Goal: Task Accomplishment & Management: Manage account settings

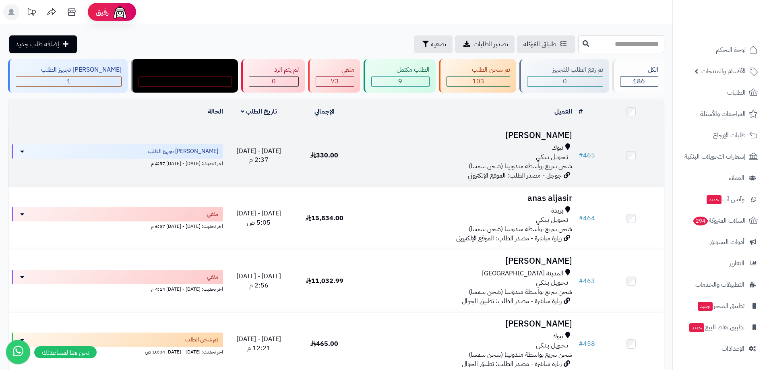
click at [527, 133] on h3 "Nawar Alqahtani" at bounding box center [466, 135] width 212 height 9
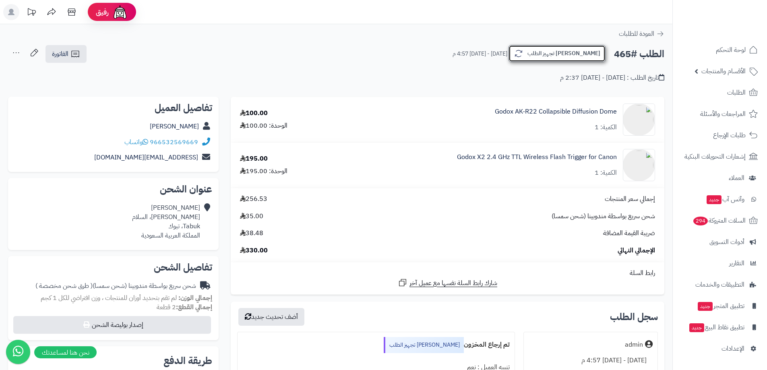
click at [570, 57] on button "جاري تجهيز الطلب" at bounding box center [556, 53] width 97 height 17
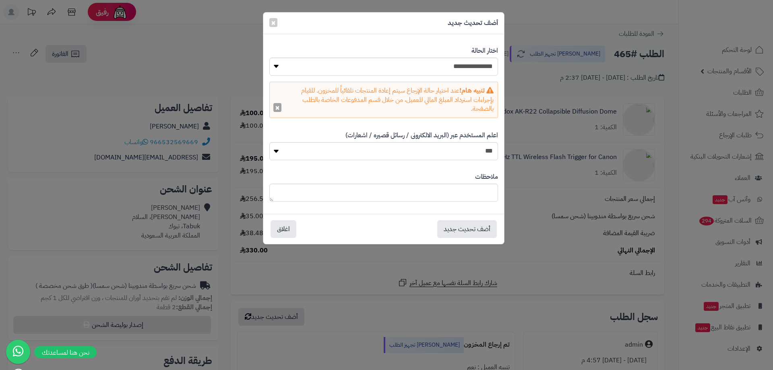
drag, startPoint x: 278, startPoint y: 108, endPoint x: 298, endPoint y: 92, distance: 26.1
click at [278, 107] on button "×" at bounding box center [277, 107] width 8 height 9
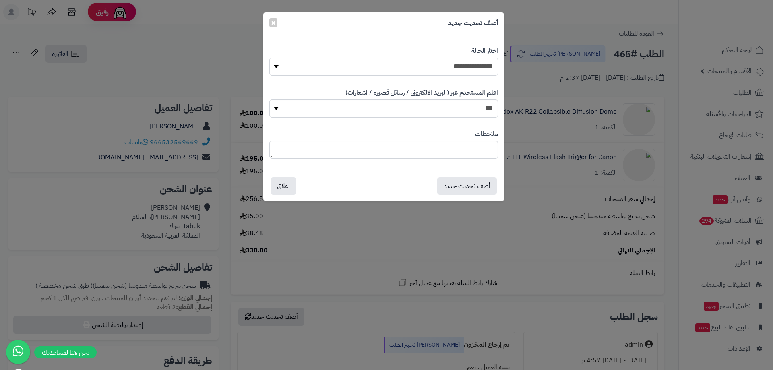
click at [354, 68] on select "**********" at bounding box center [383, 67] width 229 height 18
select select "*"
click at [269, 58] on select "**********" at bounding box center [383, 67] width 229 height 18
click at [458, 190] on button "أضف تحديث جديد" at bounding box center [467, 186] width 60 height 18
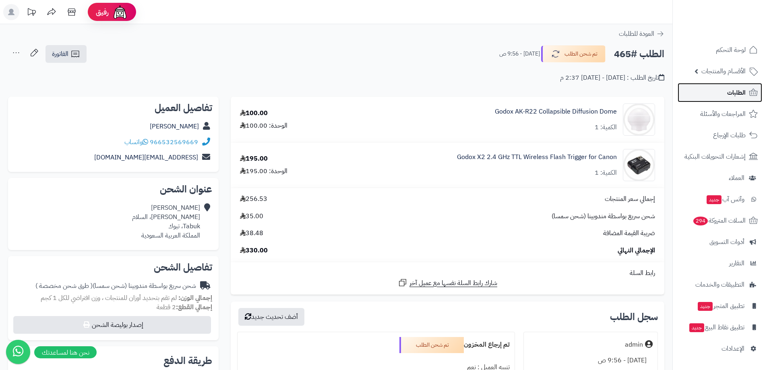
click at [729, 92] on span "الطلبات" at bounding box center [736, 92] width 19 height 11
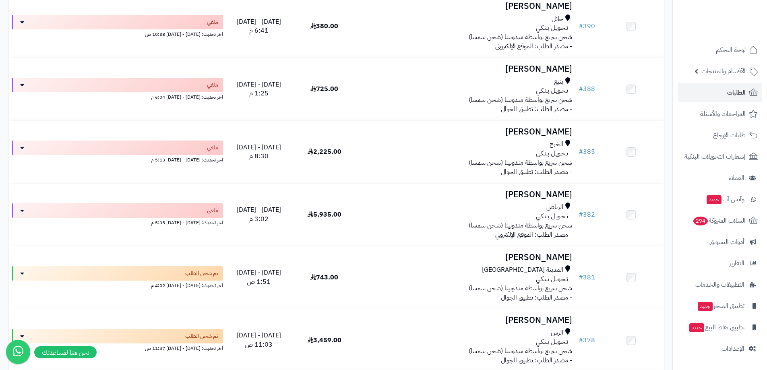
scroll to position [1851, 0]
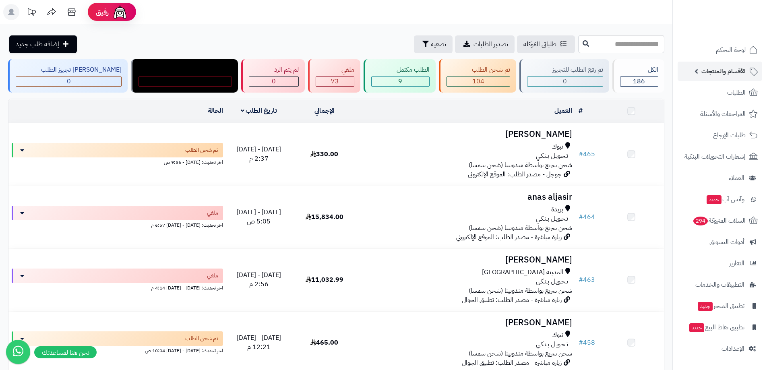
click at [707, 75] on span "الأقسام والمنتجات" at bounding box center [723, 71] width 44 height 11
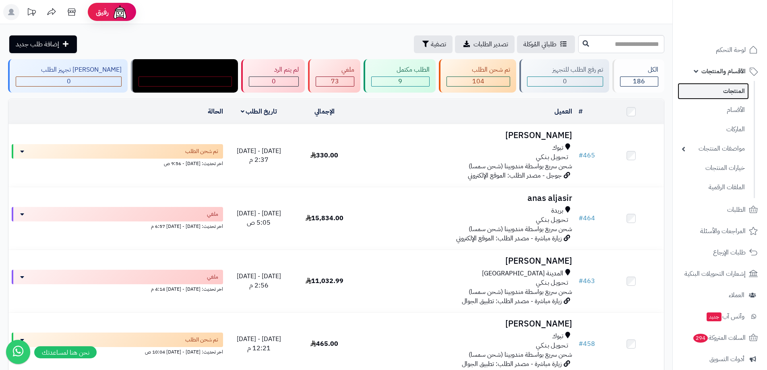
click at [711, 89] on link "المنتجات" at bounding box center [712, 91] width 71 height 16
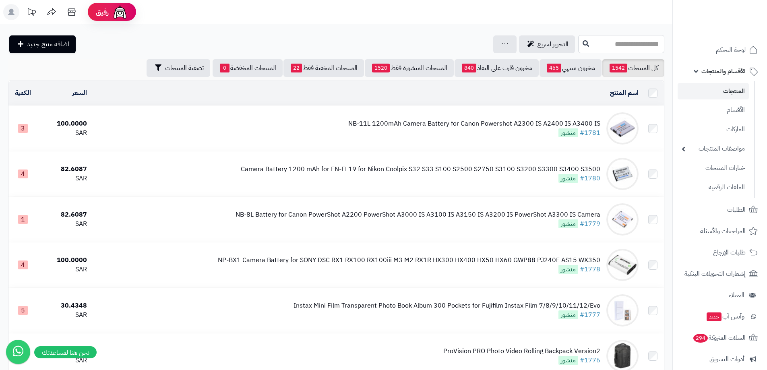
click at [578, 44] on input "text" at bounding box center [621, 44] width 86 height 18
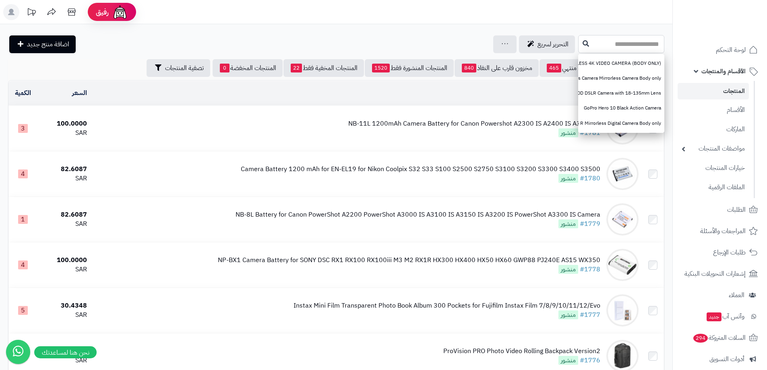
paste input "**********"
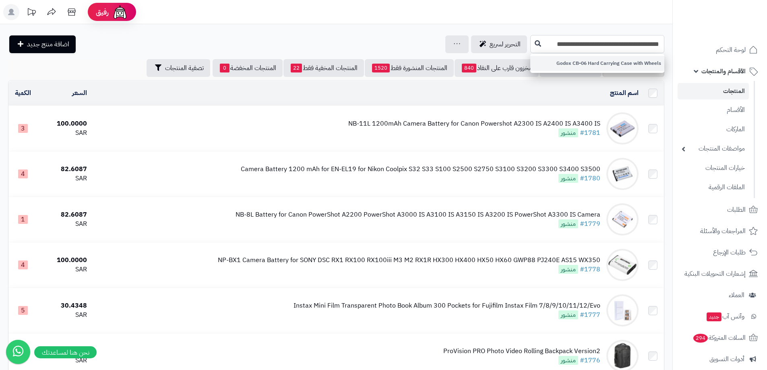
type input "**********"
click at [584, 62] on link "Godox CB-06 Hard Carrying Case with Wheels" at bounding box center [597, 63] width 134 height 15
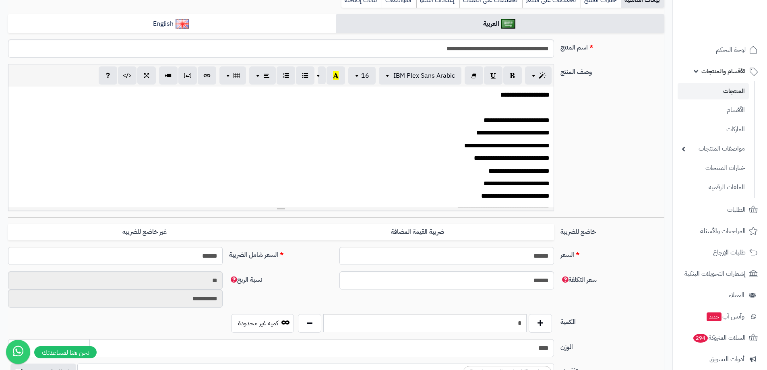
scroll to position [201, 0]
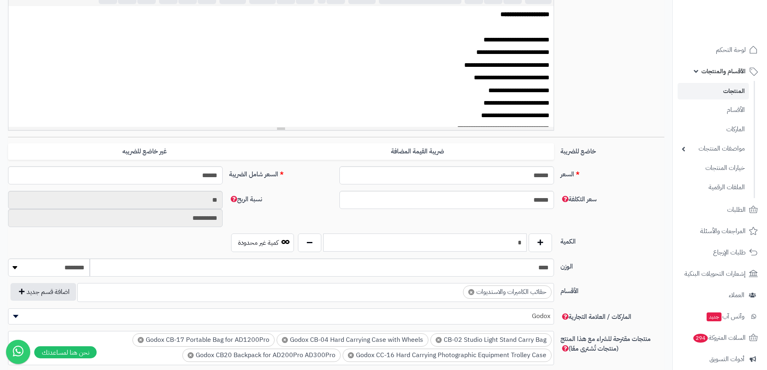
click at [502, 237] on input "*" at bounding box center [424, 242] width 203 height 18
type input "*"
drag, startPoint x: 624, startPoint y: 243, endPoint x: 577, endPoint y: 226, distance: 50.8
click at [624, 242] on label "الكمية" at bounding box center [612, 239] width 110 height 13
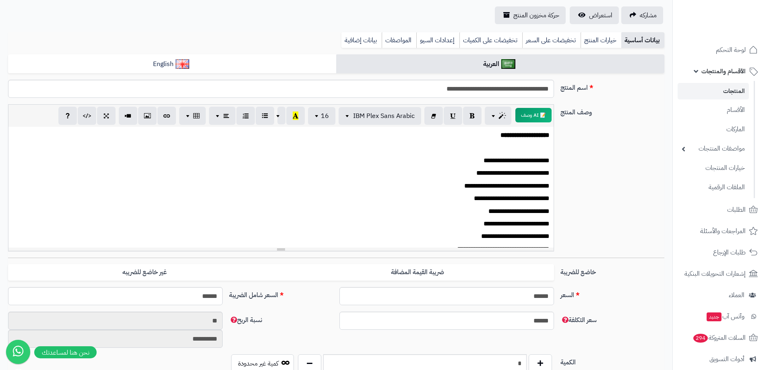
scroll to position [0, 0]
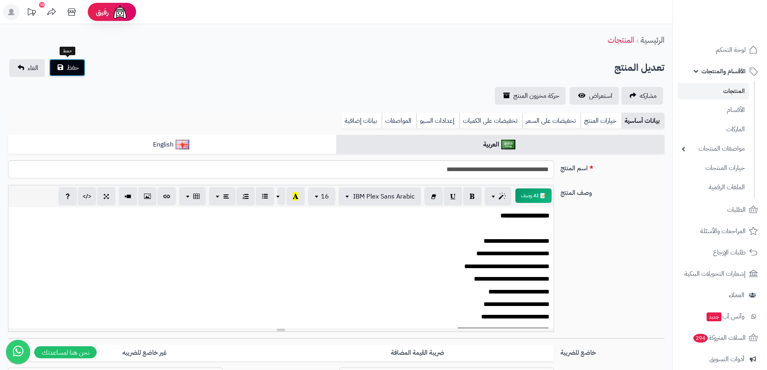
click at [70, 68] on span "حفظ" at bounding box center [73, 68] width 12 height 10
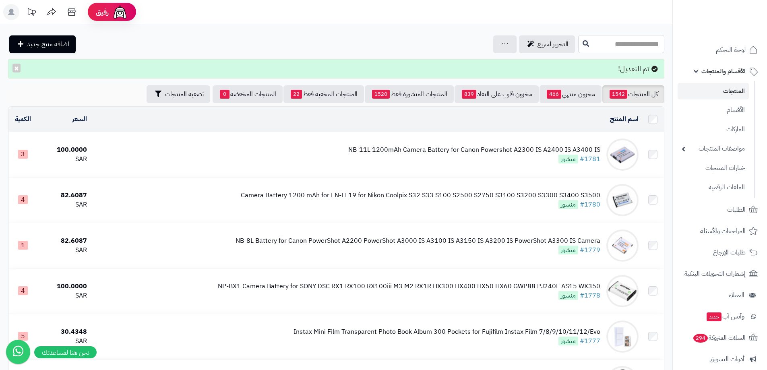
click at [578, 41] on input "text" at bounding box center [621, 44] width 86 height 18
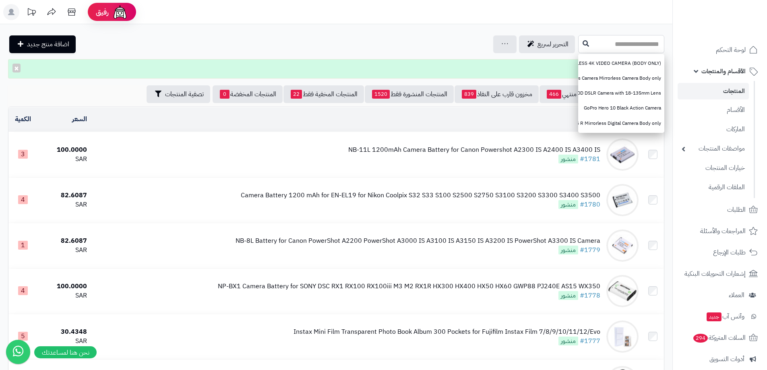
paste input "**********"
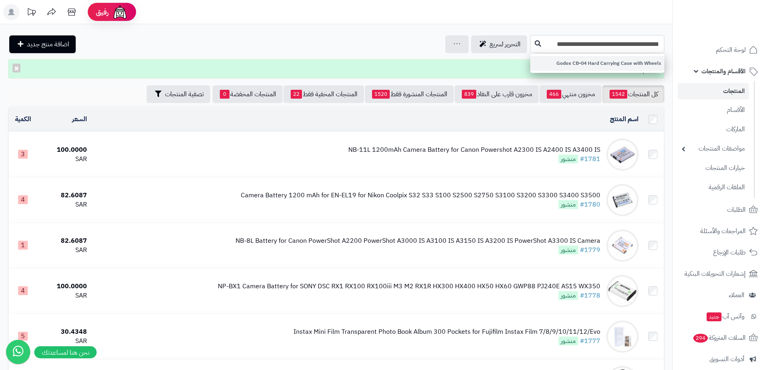
type input "**********"
click at [579, 63] on link "Godox CB-04 Hard Carrying Case with Wheels" at bounding box center [597, 63] width 134 height 15
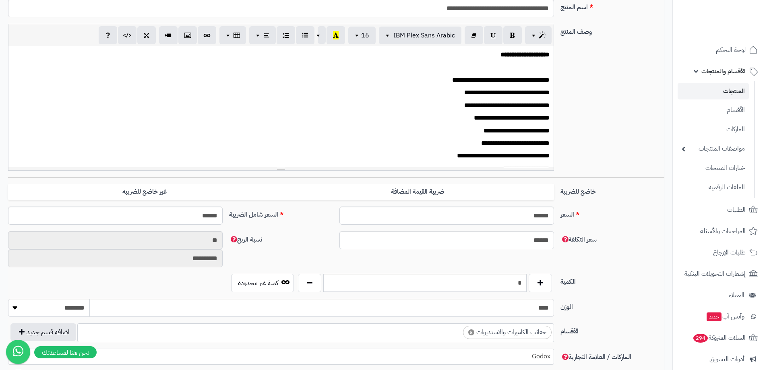
scroll to position [201, 0]
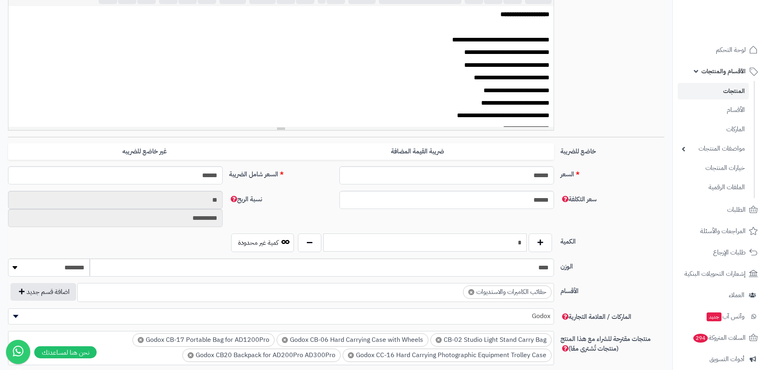
click at [503, 242] on input "*" at bounding box center [424, 242] width 203 height 18
type input "*"
drag, startPoint x: 607, startPoint y: 246, endPoint x: 600, endPoint y: 246, distance: 6.4
click at [600, 246] on label "الكمية" at bounding box center [612, 239] width 110 height 13
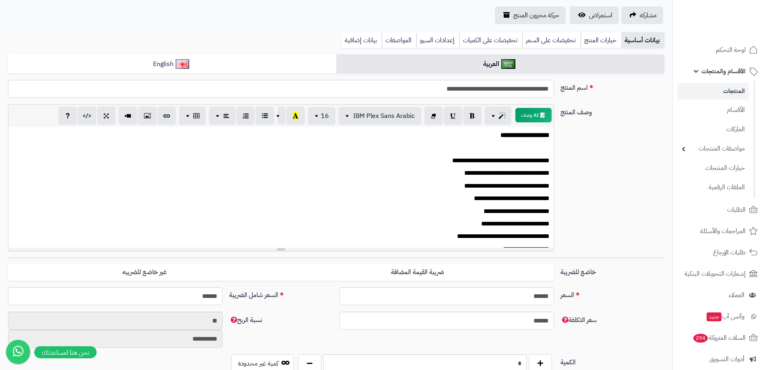
scroll to position [0, 0]
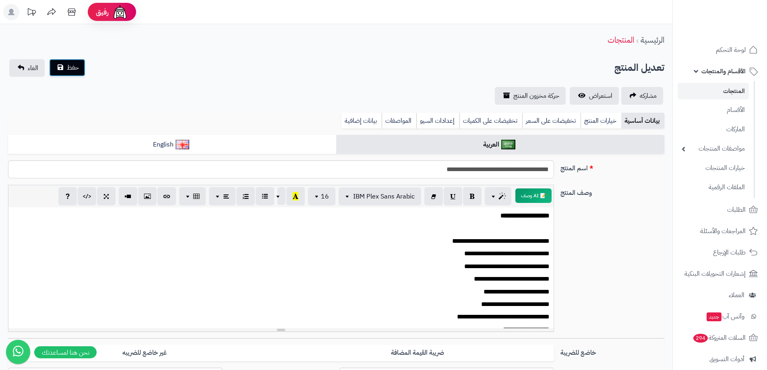
click at [71, 72] on span "حفظ" at bounding box center [73, 68] width 12 height 10
